Goal: Task Accomplishment & Management: Complete application form

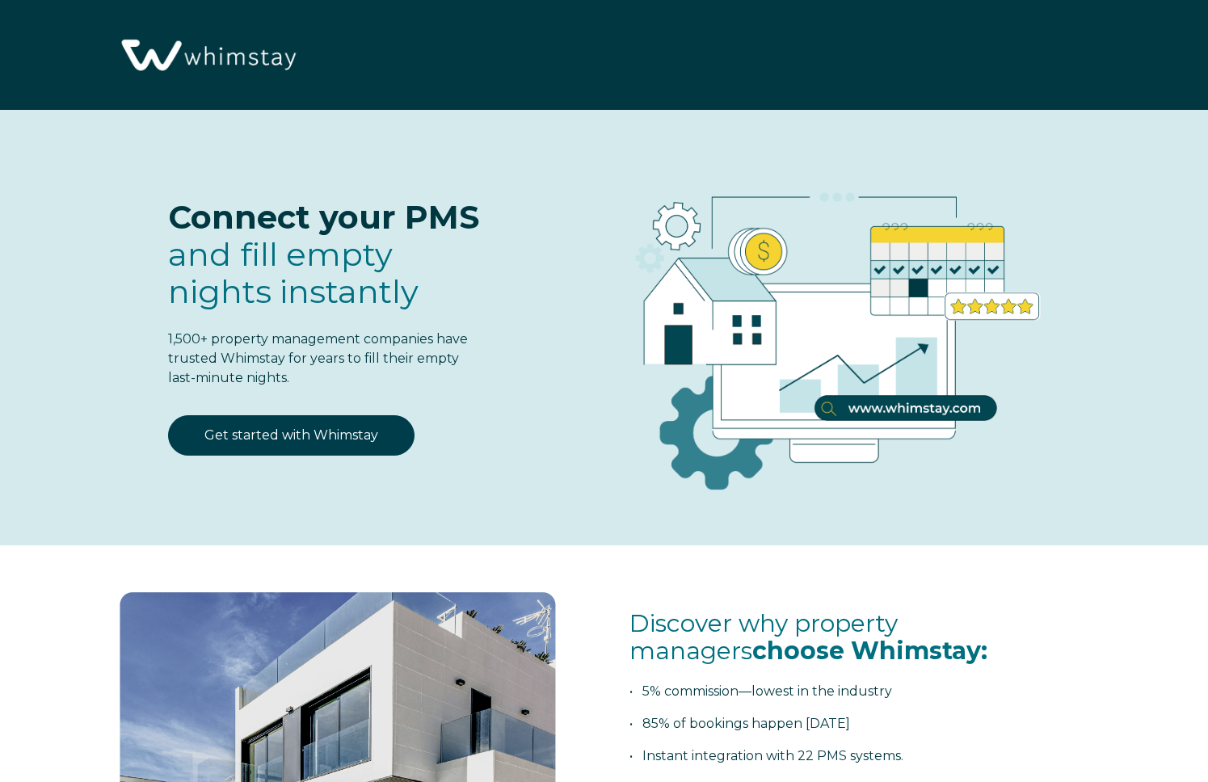
select select "US"
select select "Standard"
click at [201, 53] on img at bounding box center [207, 56] width 188 height 96
click at [193, 72] on img at bounding box center [207, 56] width 188 height 96
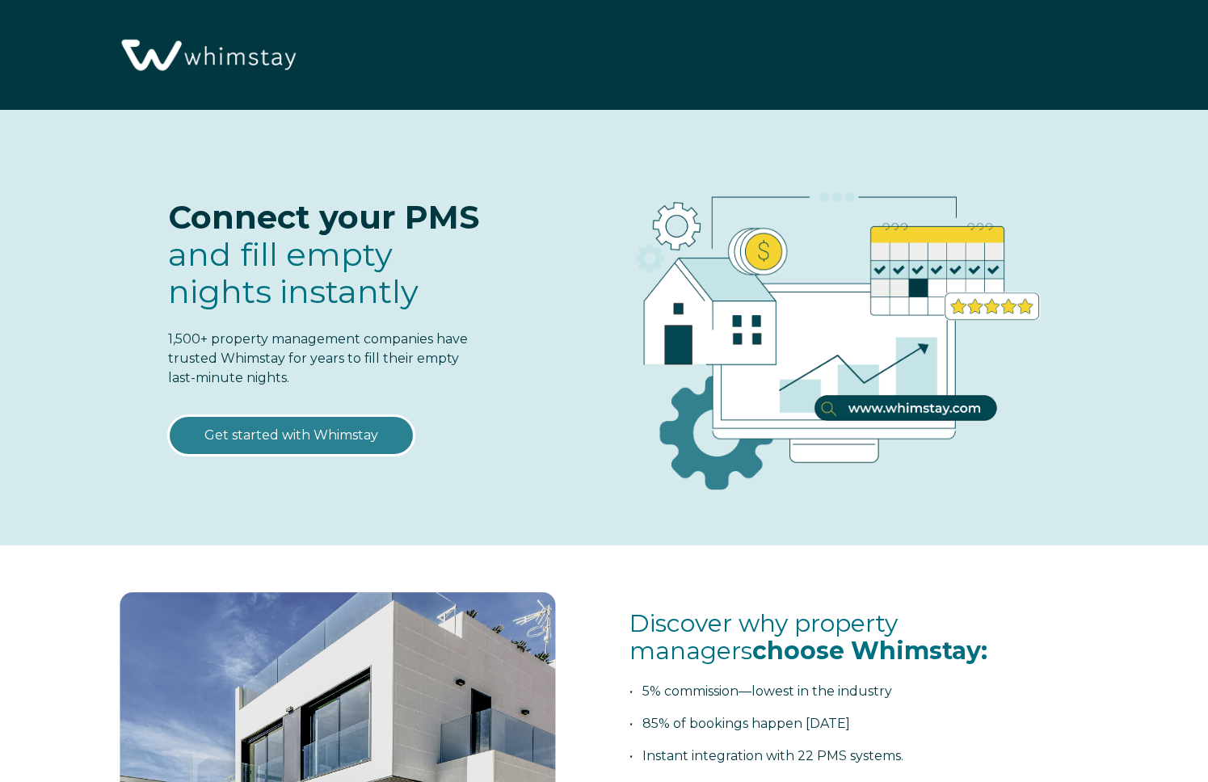
click at [263, 428] on link "Get started with Whimstay" at bounding box center [291, 435] width 246 height 40
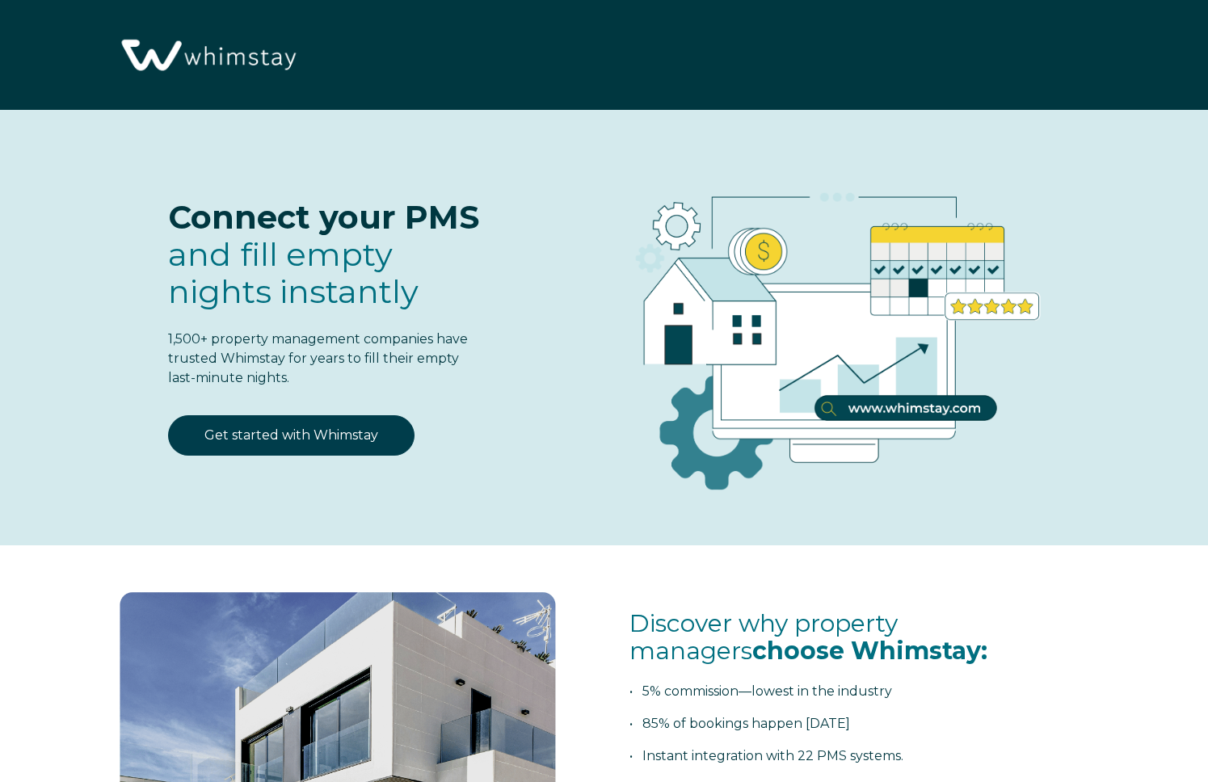
scroll to position [1979, 0]
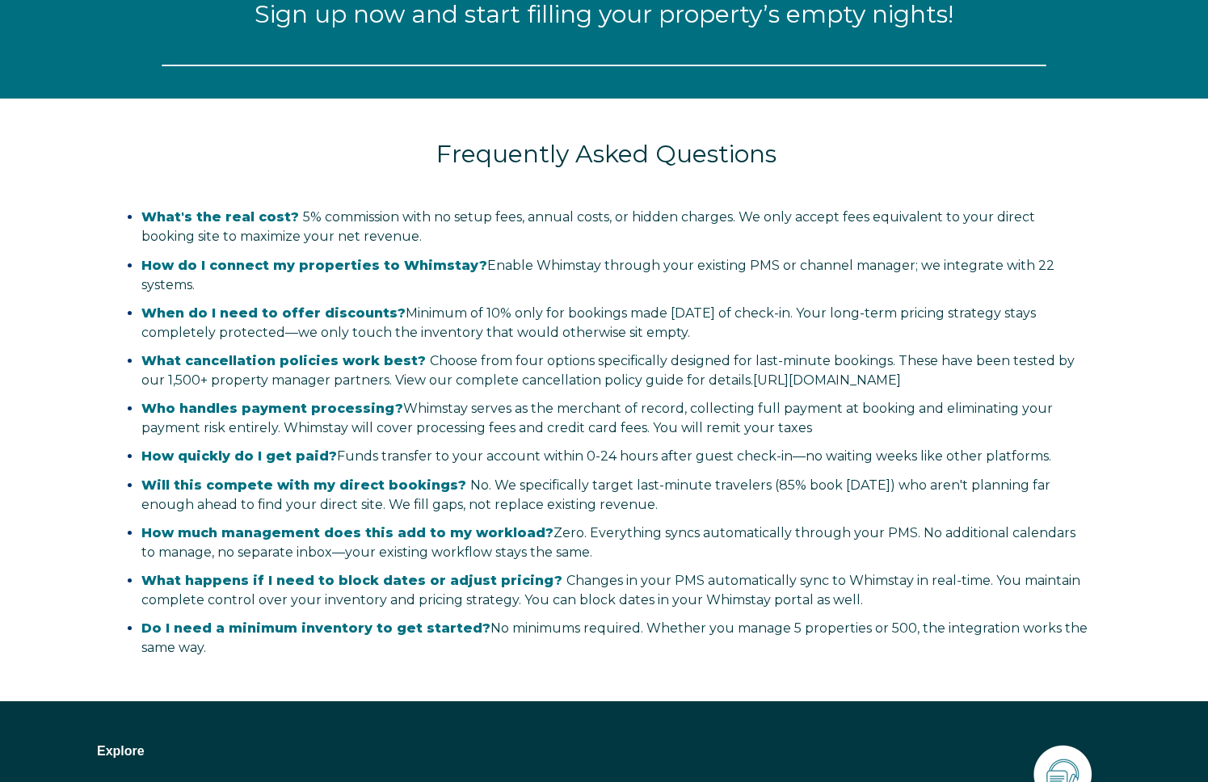
select select "US"
select select "Standard"
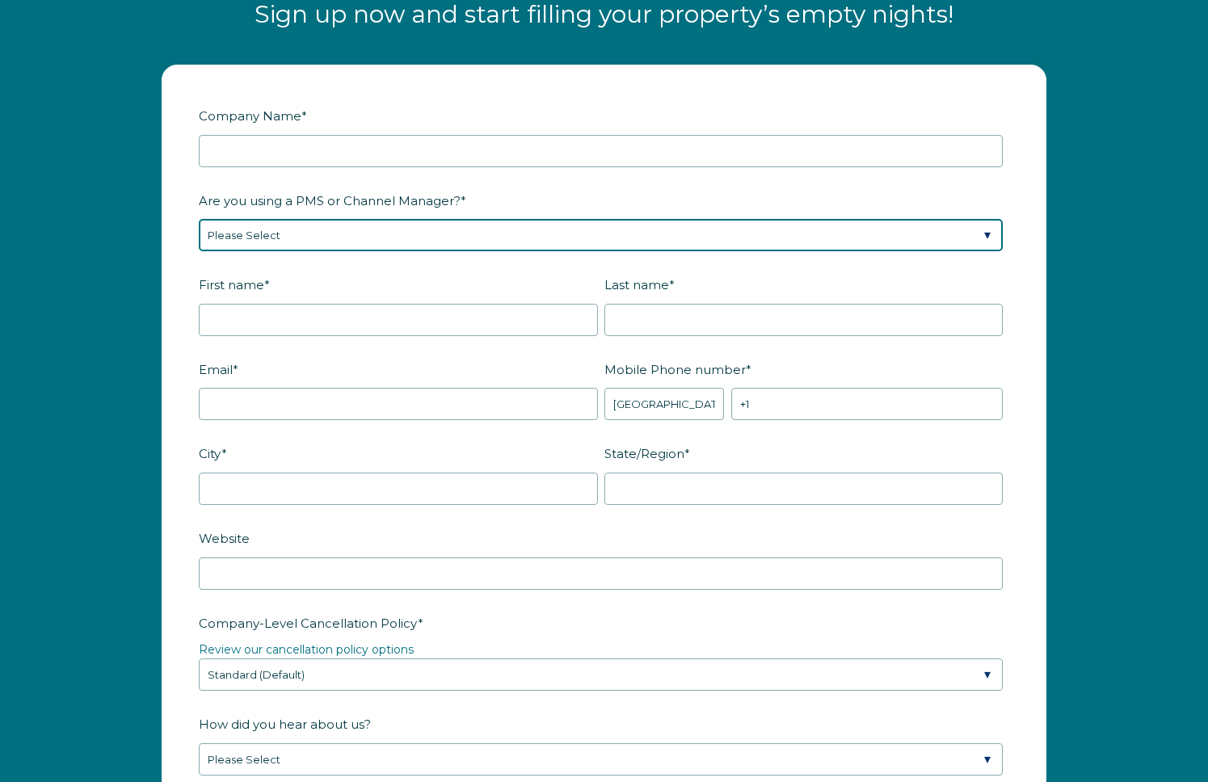
click at [262, 234] on select "Please Select Barefoot BookingPal Boost Brightside CiiRUS Escapia Guesty Hostaw…" at bounding box center [601, 235] width 804 height 32
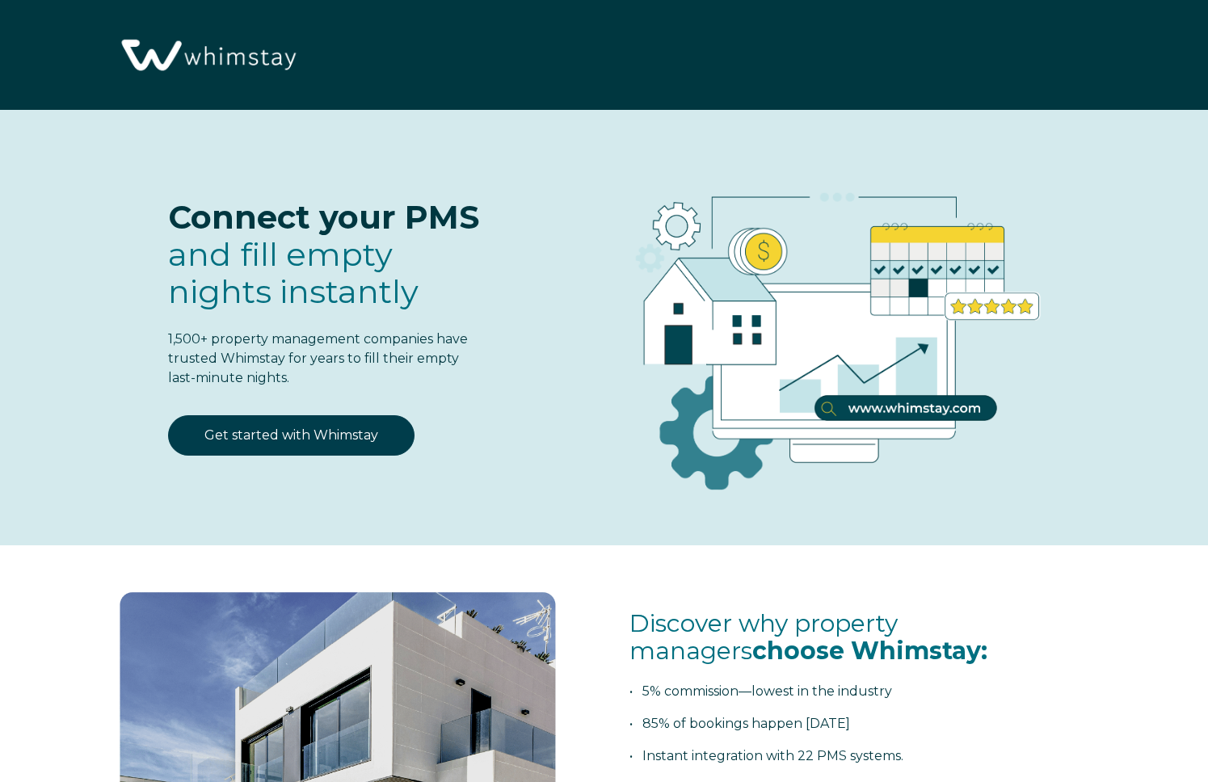
select select "US"
select select "Standard"
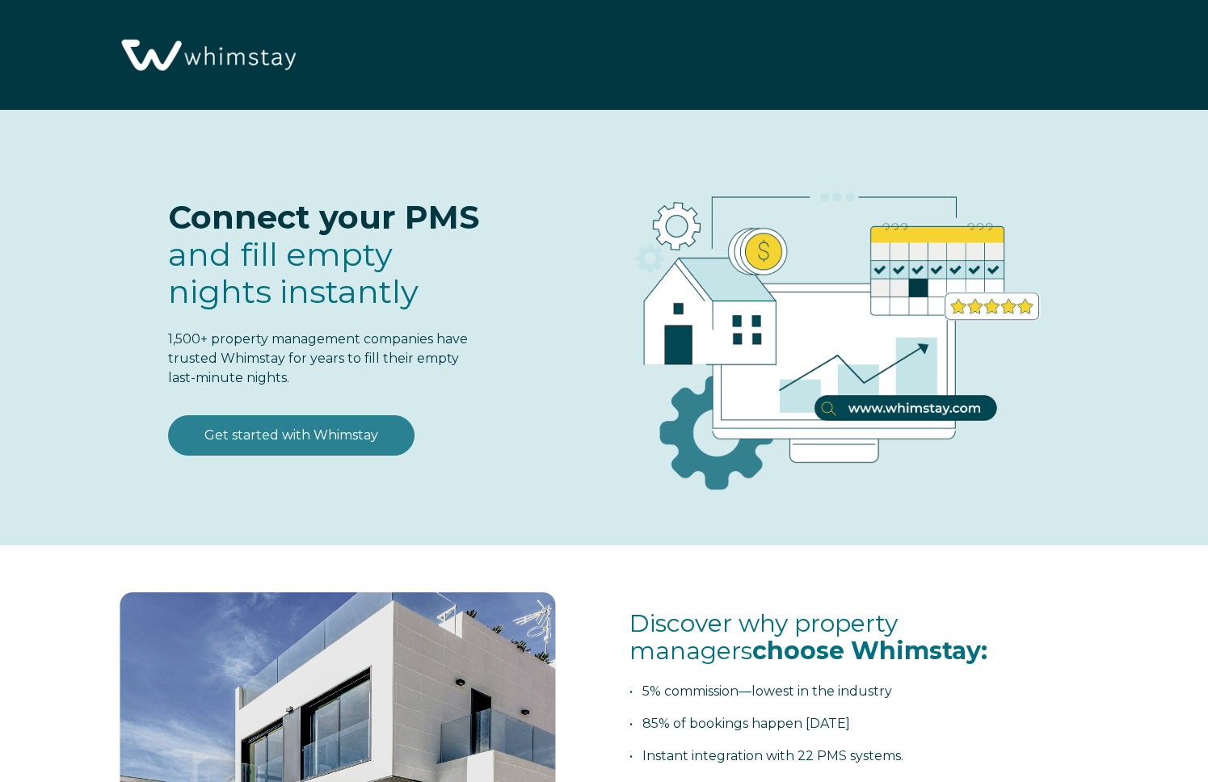
select select "US"
select select "Standard"
click at [310, 443] on link "Get started with Whimstay" at bounding box center [291, 435] width 246 height 40
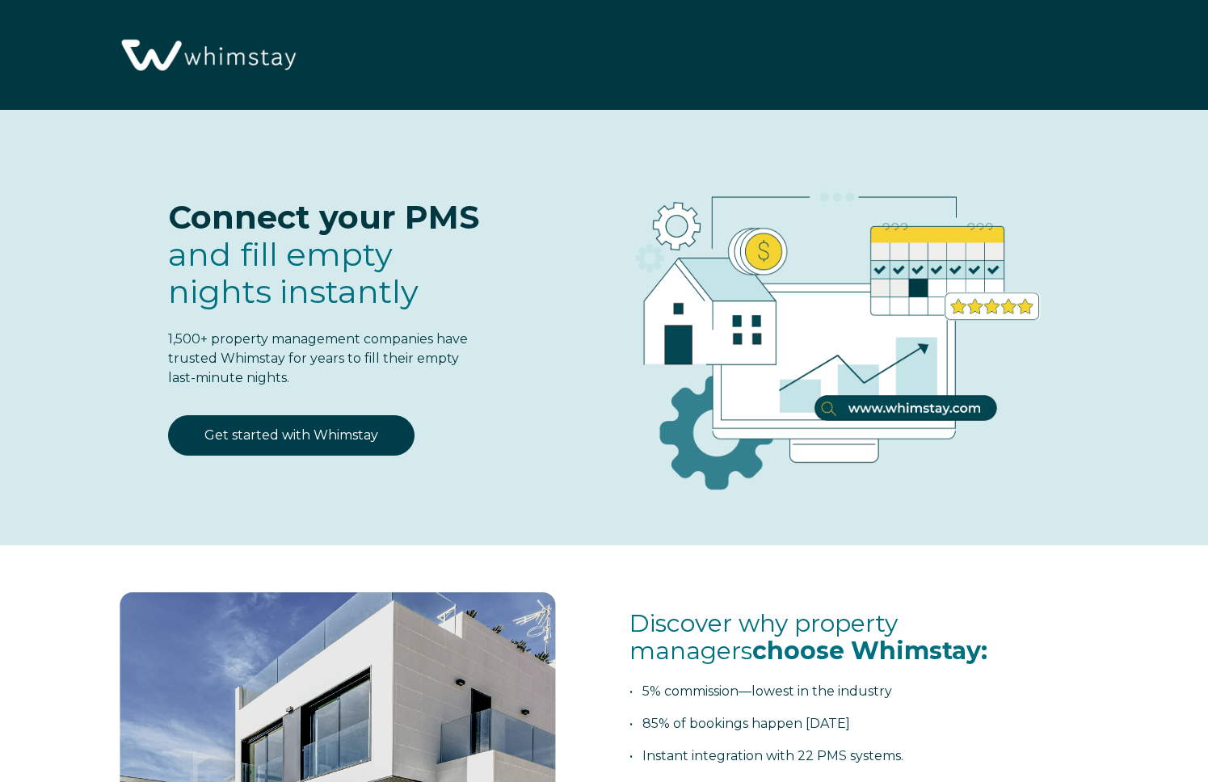
scroll to position [1979, 0]
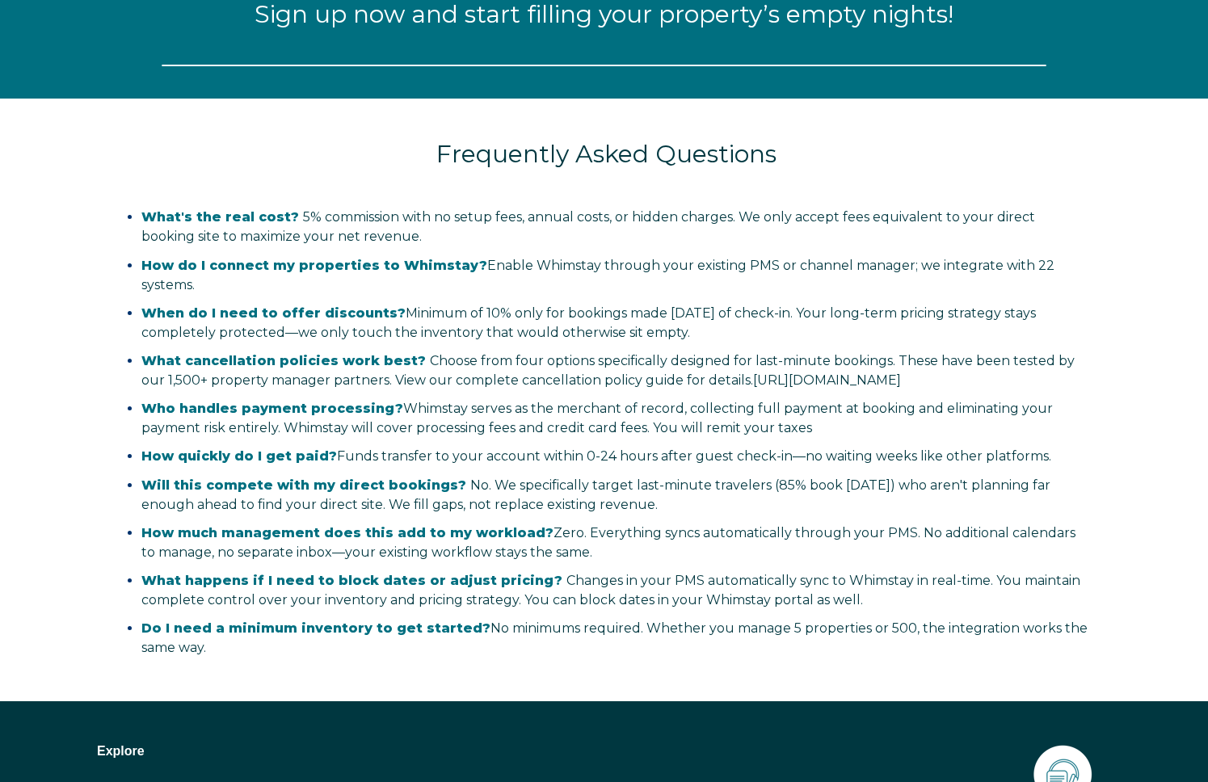
select select "US"
select select "Standard"
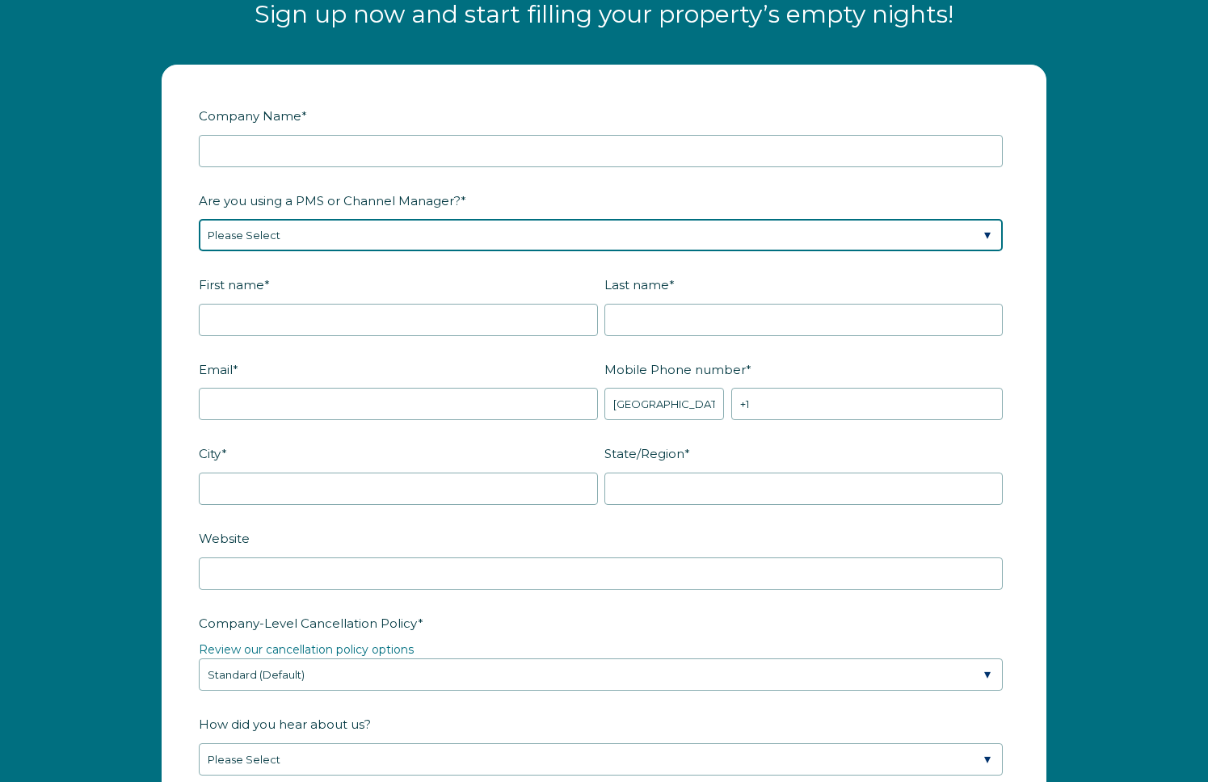
click at [334, 238] on select "Please Select Barefoot BookingPal Boost Brightside CiiRUS Escapia Guesty Hostaw…" at bounding box center [601, 235] width 804 height 32
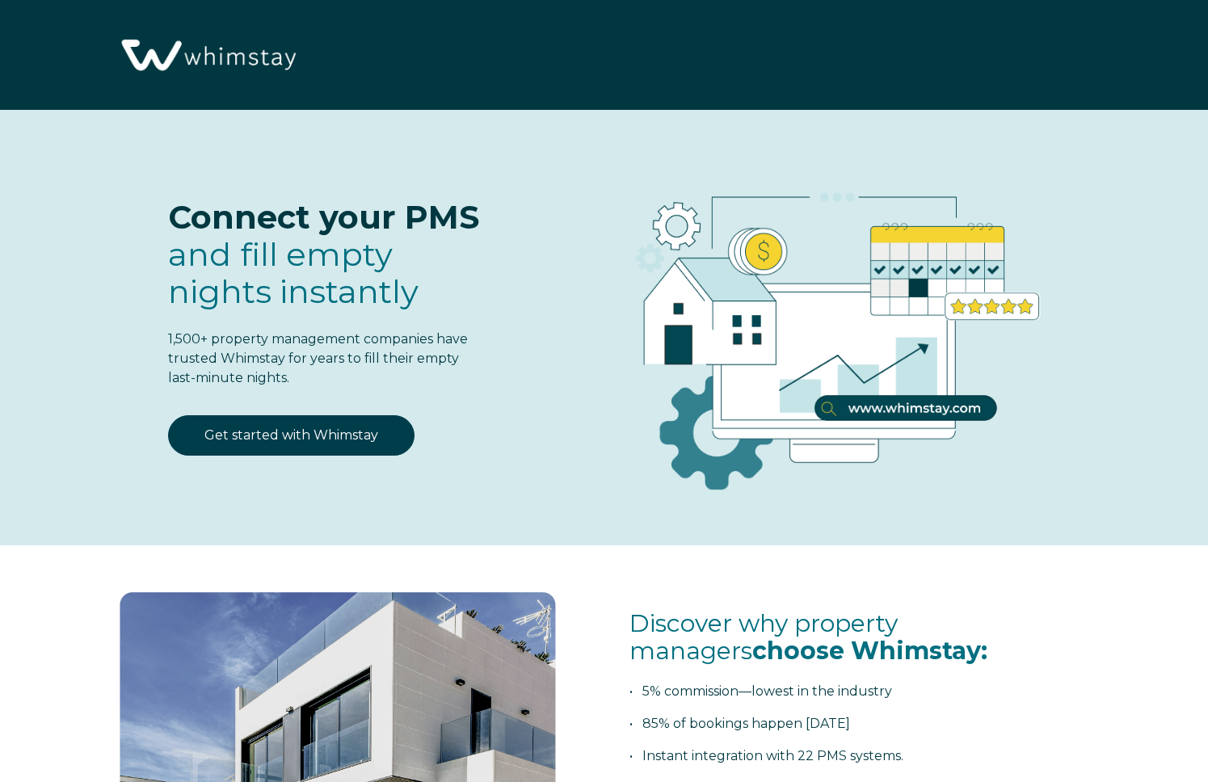
select select "US"
select select "Standard"
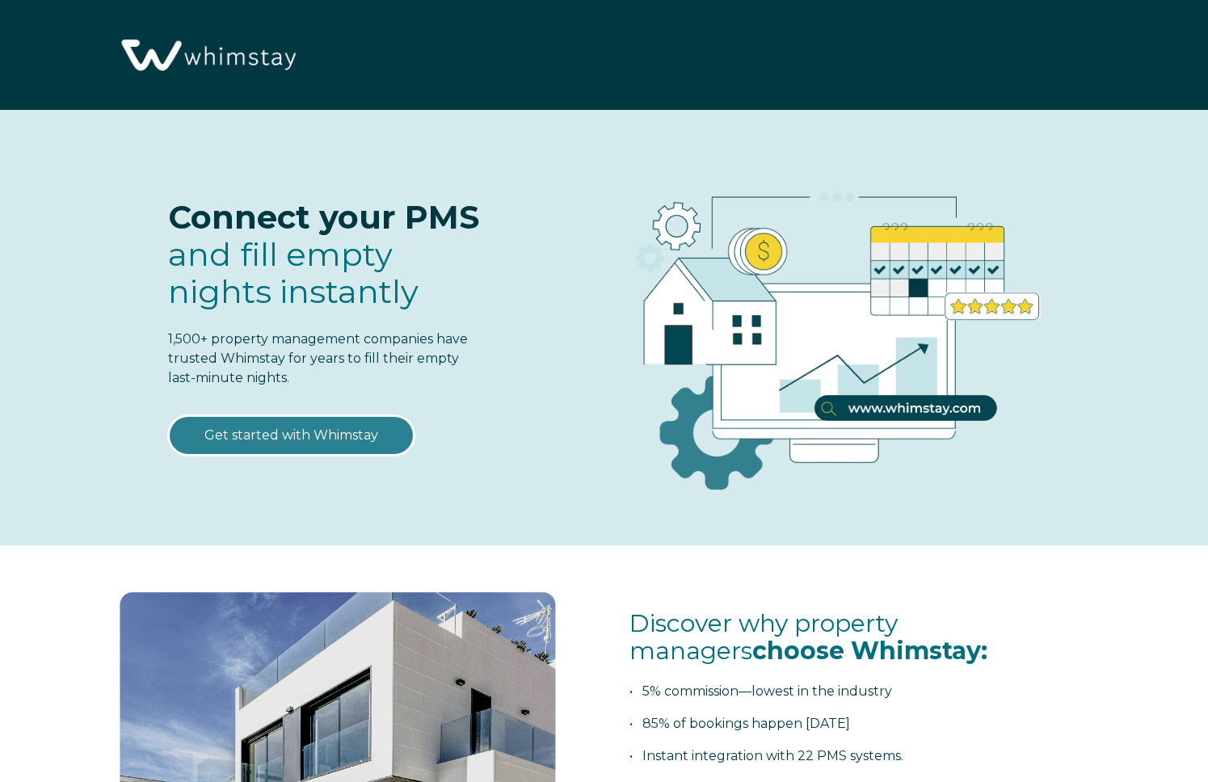
click at [347, 427] on link "Get started with Whimstay" at bounding box center [291, 435] width 246 height 40
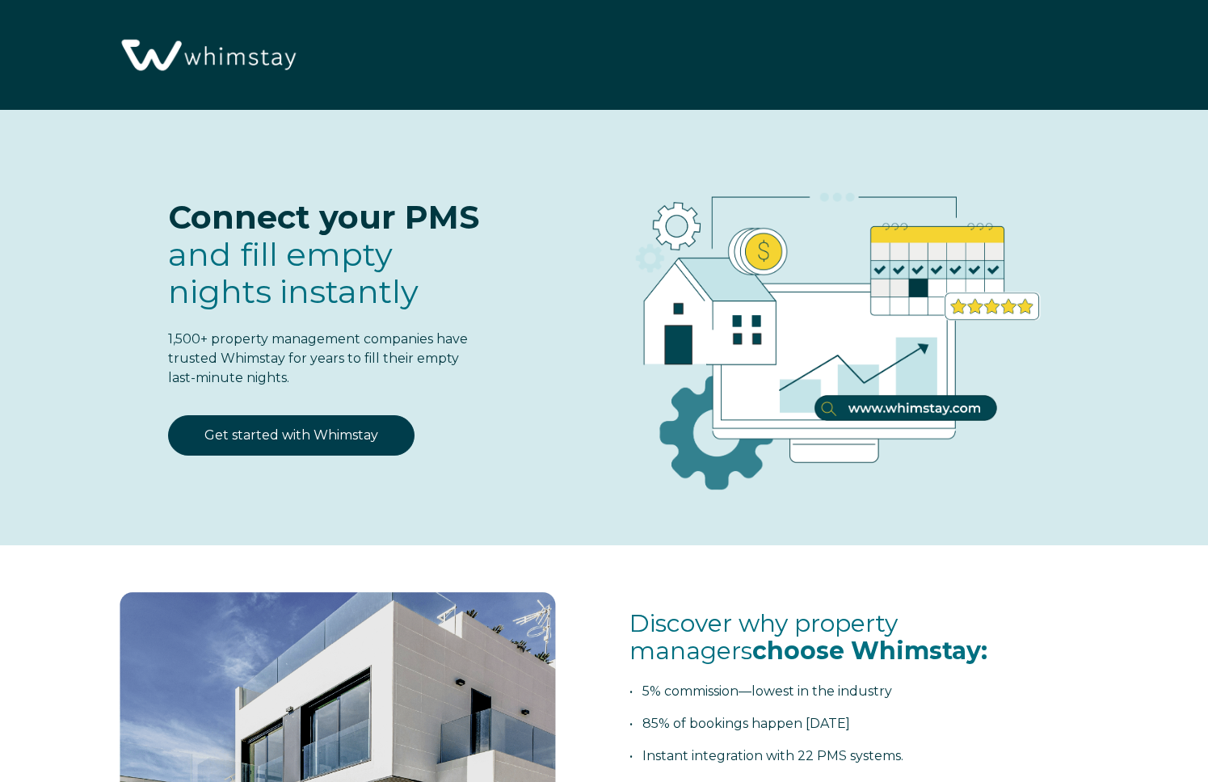
scroll to position [1979, 0]
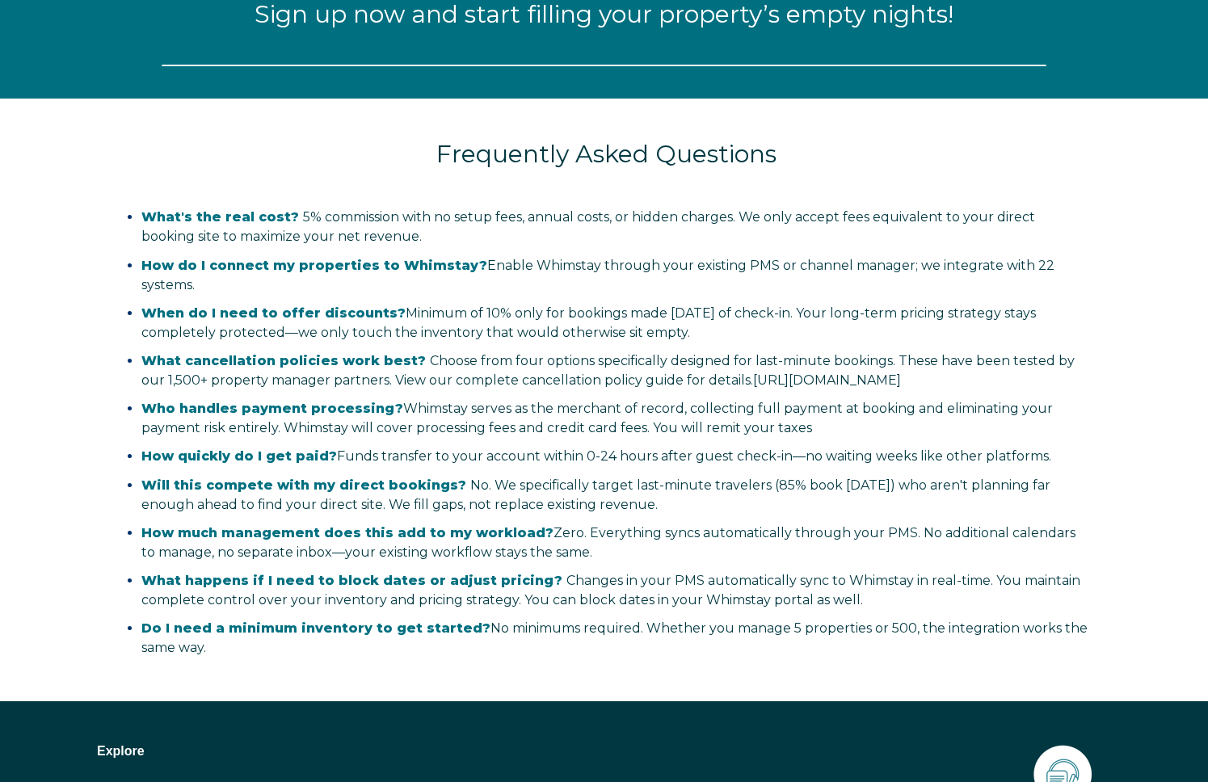
select select "US"
select select "Standard"
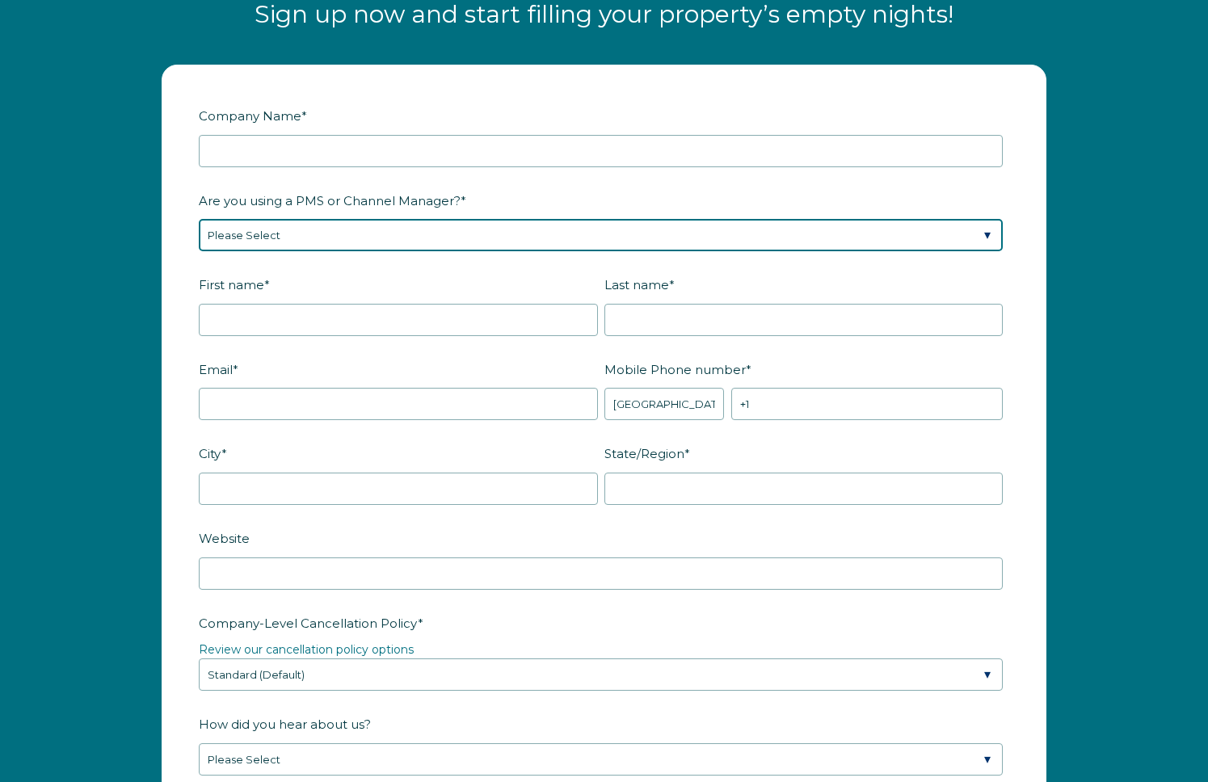
click at [340, 232] on select "Please Select Barefoot BookingPal Boost Brightside CiiRUS Escapia Guesty Hostaw…" at bounding box center [601, 235] width 804 height 32
click at [199, 219] on select "Please Select Barefoot BookingPal Boost Brightside CiiRUS Escapia Guesty Hostaw…" at bounding box center [601, 235] width 804 height 32
click at [341, 237] on select "Please Select Barefoot BookingPal Boost Brightside CiiRUS Escapia Guesty Hostaw…" at bounding box center [601, 235] width 804 height 32
select select "Airbnb"
click at [199, 219] on select "Please Select Barefoot BookingPal Boost Brightside CiiRUS Escapia Guesty Hostaw…" at bounding box center [601, 235] width 804 height 32
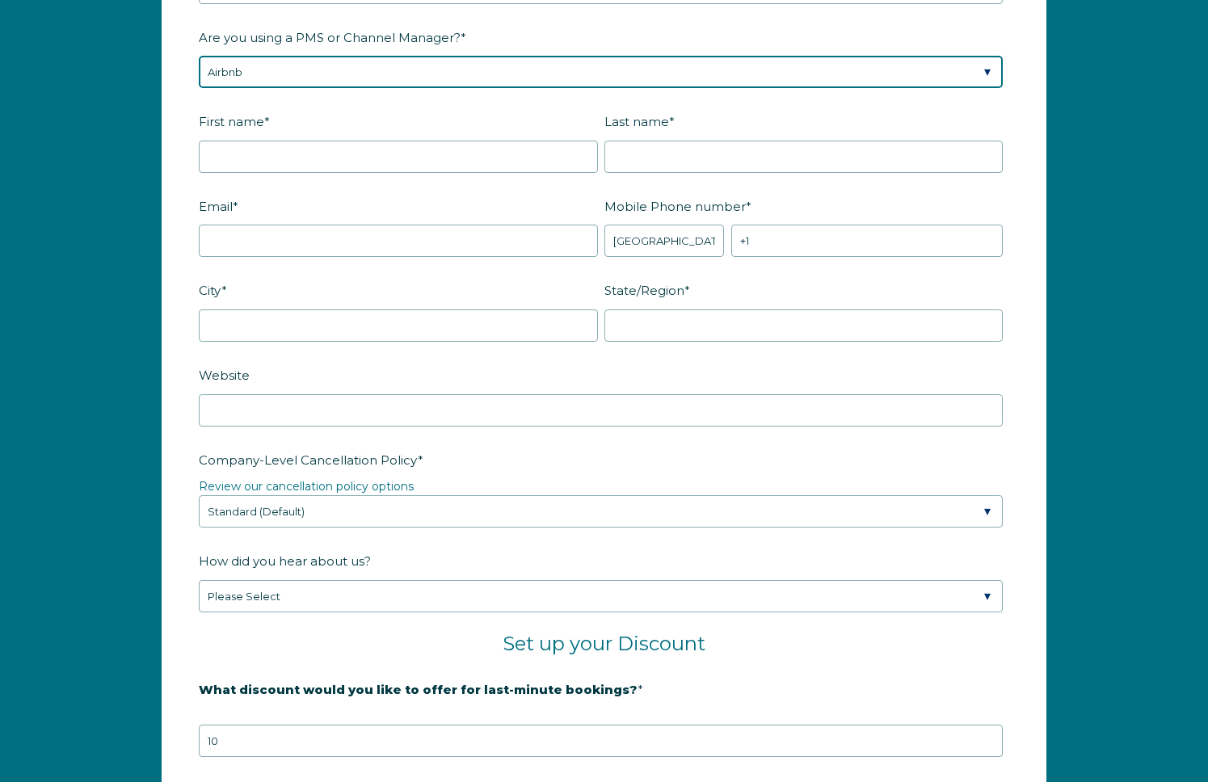
scroll to position [2151, 0]
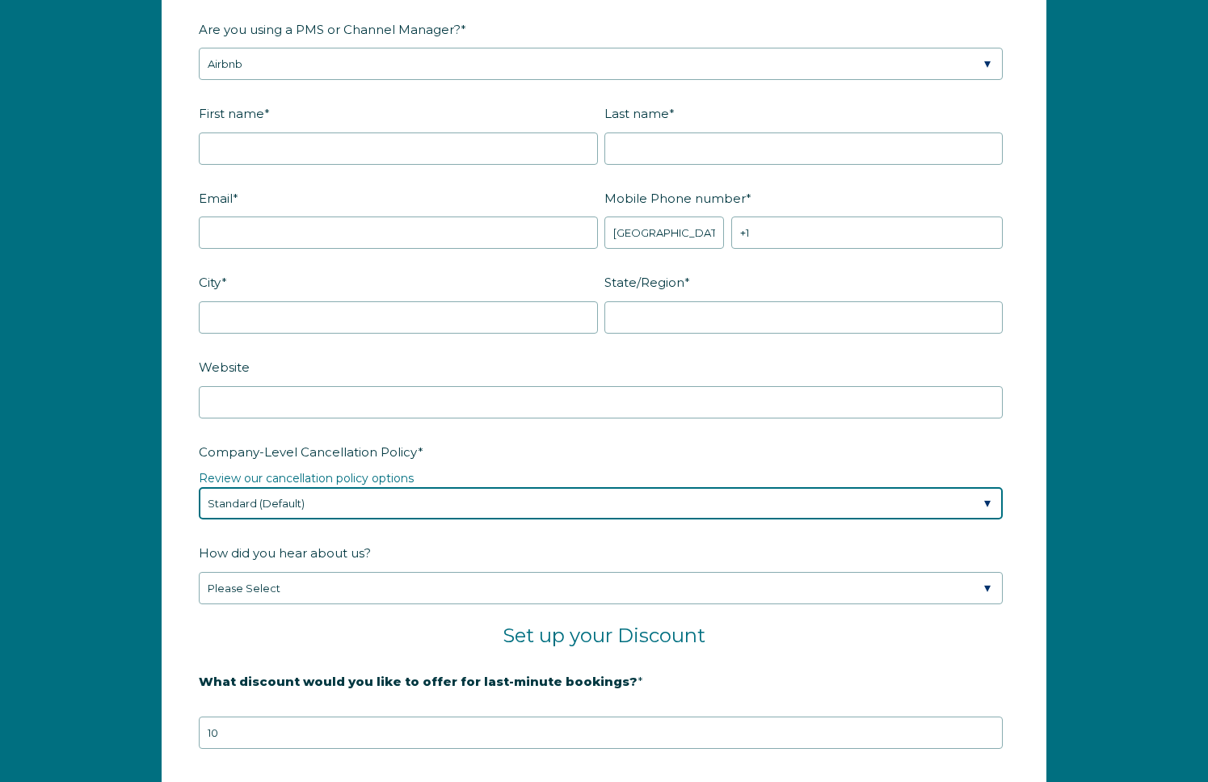
click at [416, 509] on select "Please Select Partial Standard (Default) Moderate Strict" at bounding box center [601, 503] width 804 height 32
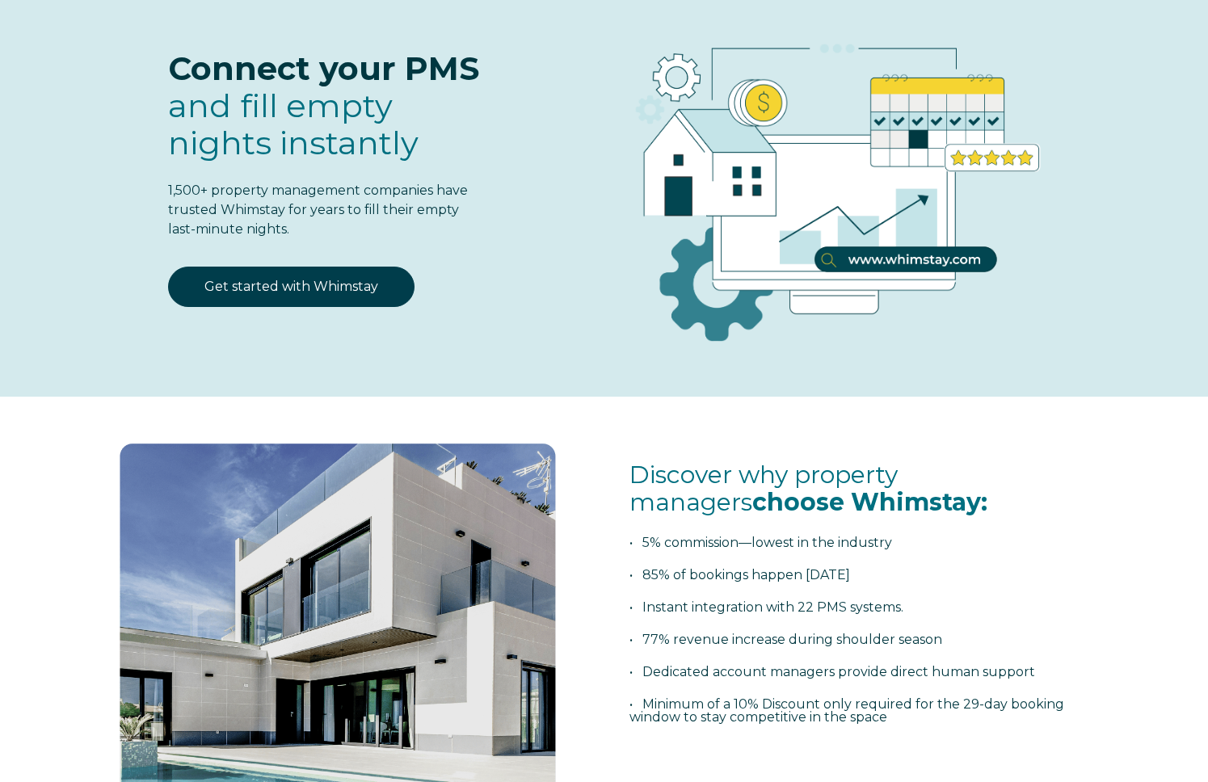
scroll to position [0, 0]
